Goal: Register for event/course

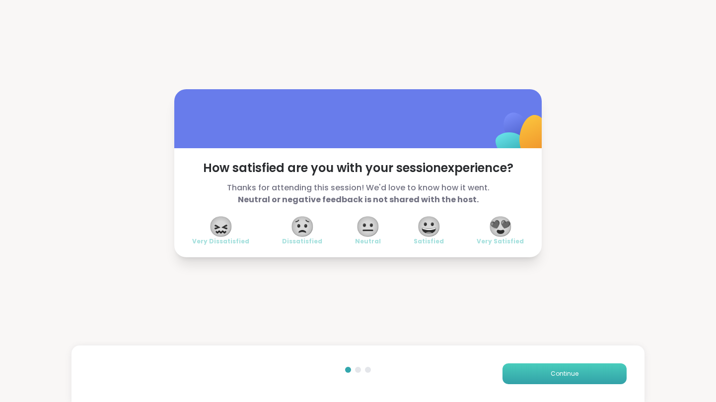
click at [563, 383] on button "Continue" at bounding box center [564, 374] width 124 height 21
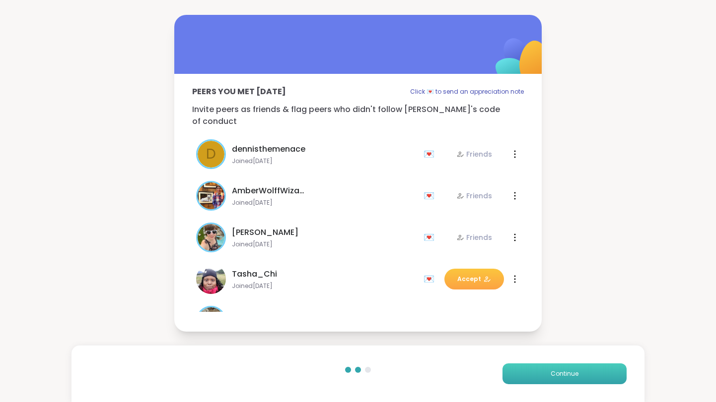
click at [563, 383] on button "Continue" at bounding box center [564, 374] width 124 height 21
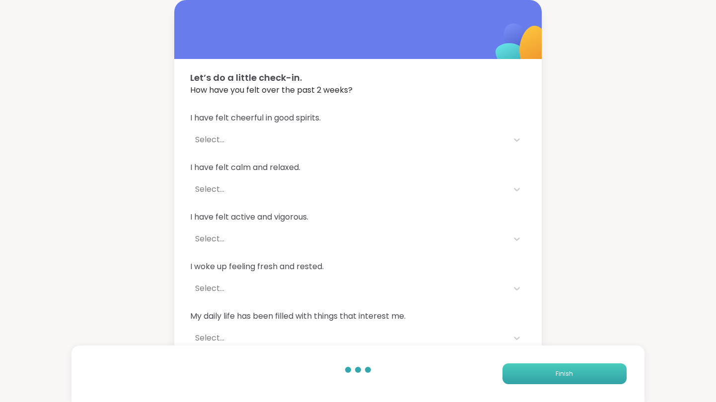
click at [563, 383] on button "Finish" at bounding box center [564, 374] width 124 height 21
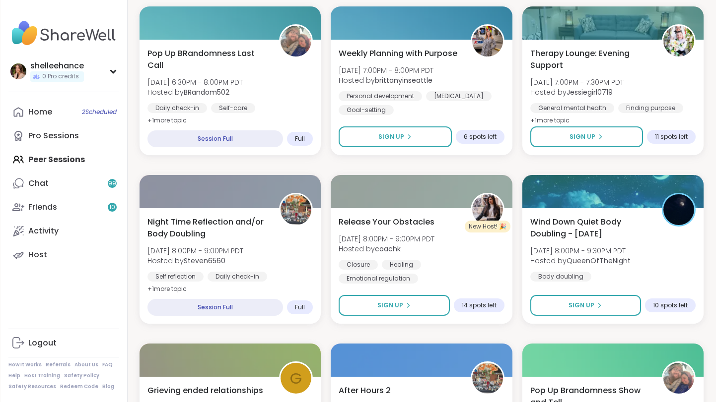
scroll to position [688, 0]
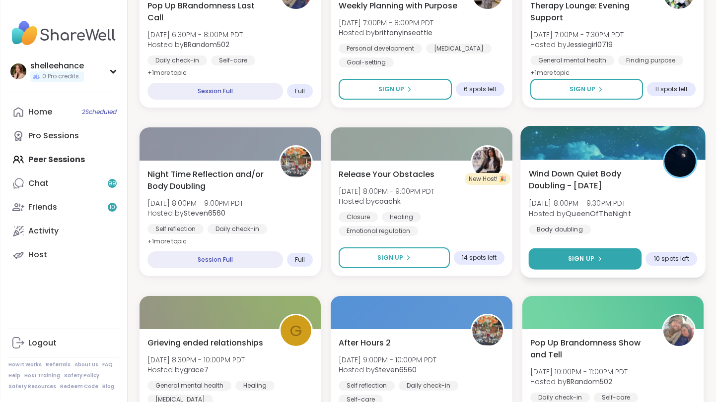
click at [544, 251] on button "Sign Up" at bounding box center [584, 259] width 113 height 21
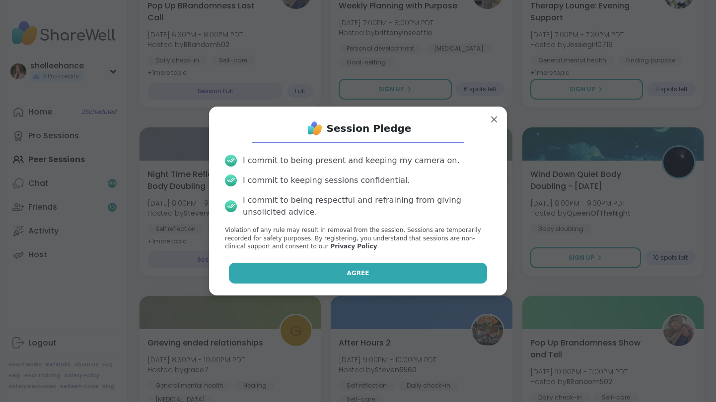
click at [317, 279] on button "Agree" at bounding box center [358, 273] width 259 height 21
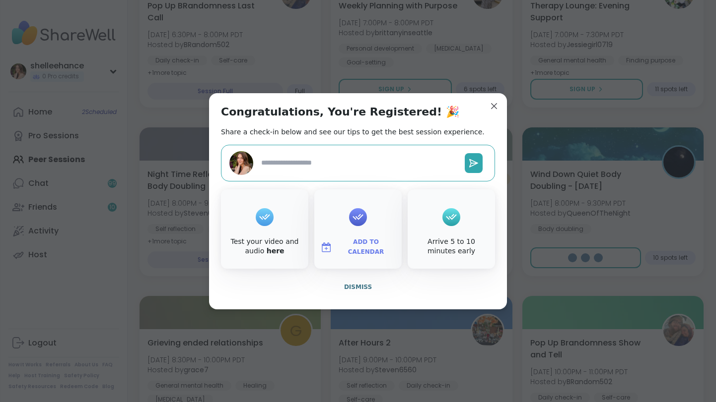
type textarea "*"
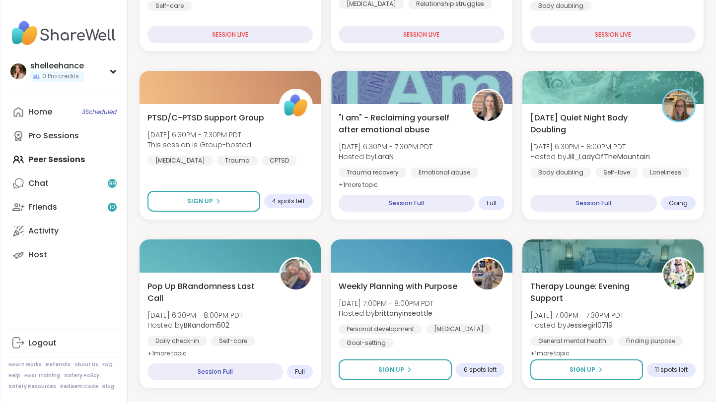
scroll to position [401, 0]
